Goal: Navigation & Orientation: Find specific page/section

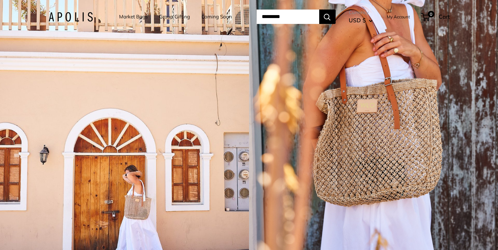
click at [134, 18] on link "Market Bags" at bounding box center [133, 16] width 29 height 9
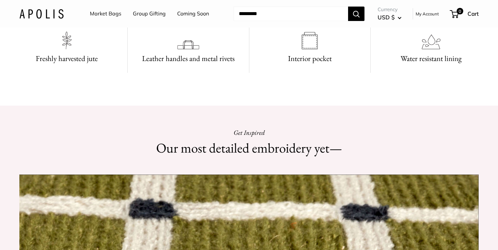
scroll to position [431, 0]
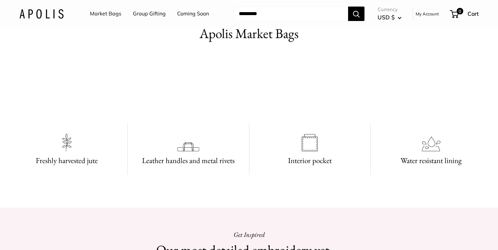
click at [229, 110] on video at bounding box center [249, 84] width 98 height 49
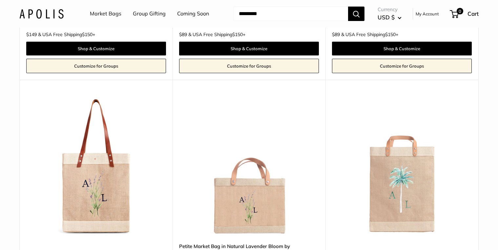
scroll to position [3201, 0]
